Goal: Navigation & Orientation: Find specific page/section

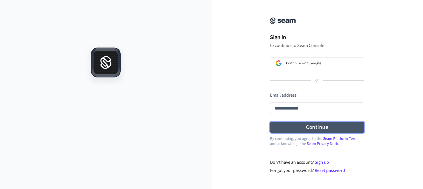
click at [314, 129] on form "**********" at bounding box center [317, 112] width 94 height 41
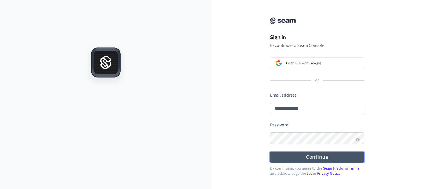
click at [315, 155] on button "Continue" at bounding box center [317, 156] width 94 height 11
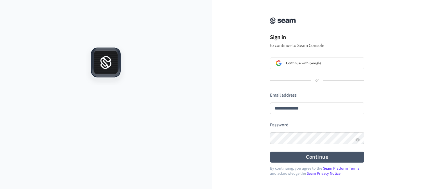
type input "**********"
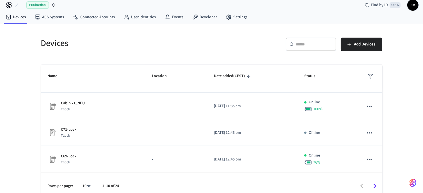
scroll to position [6, 0]
